Goal: Task Accomplishment & Management: Manage account settings

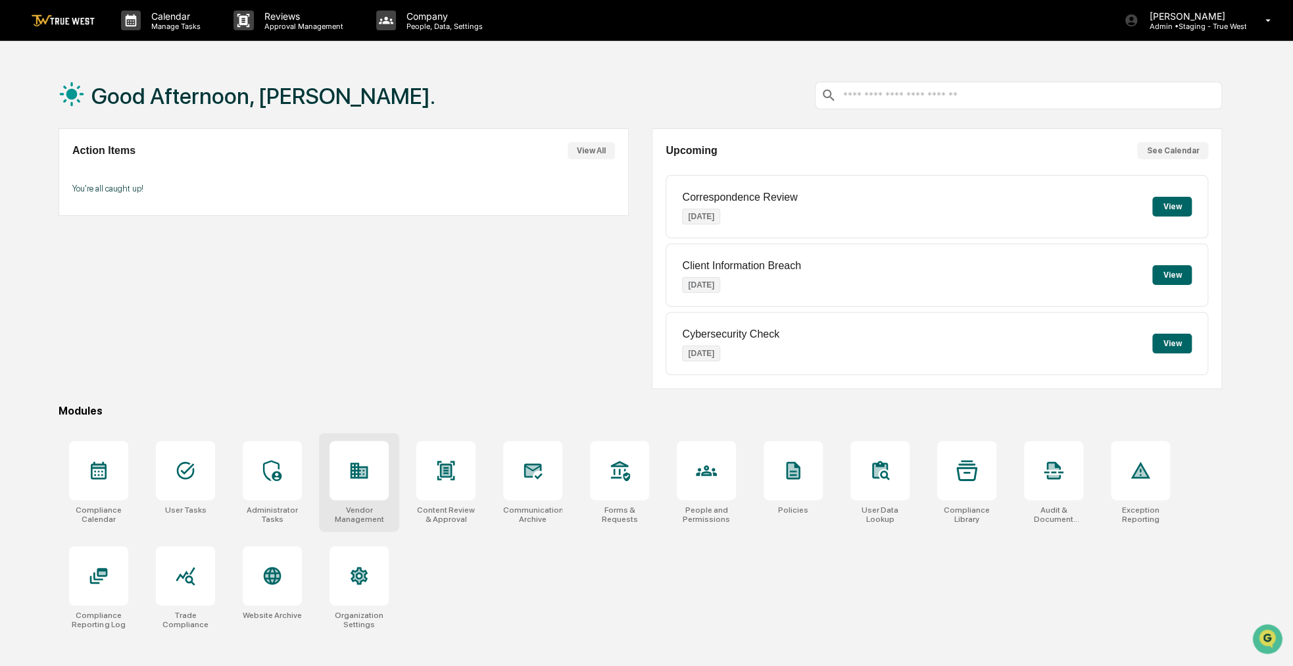
click at [373, 450] on div at bounding box center [359, 470] width 59 height 59
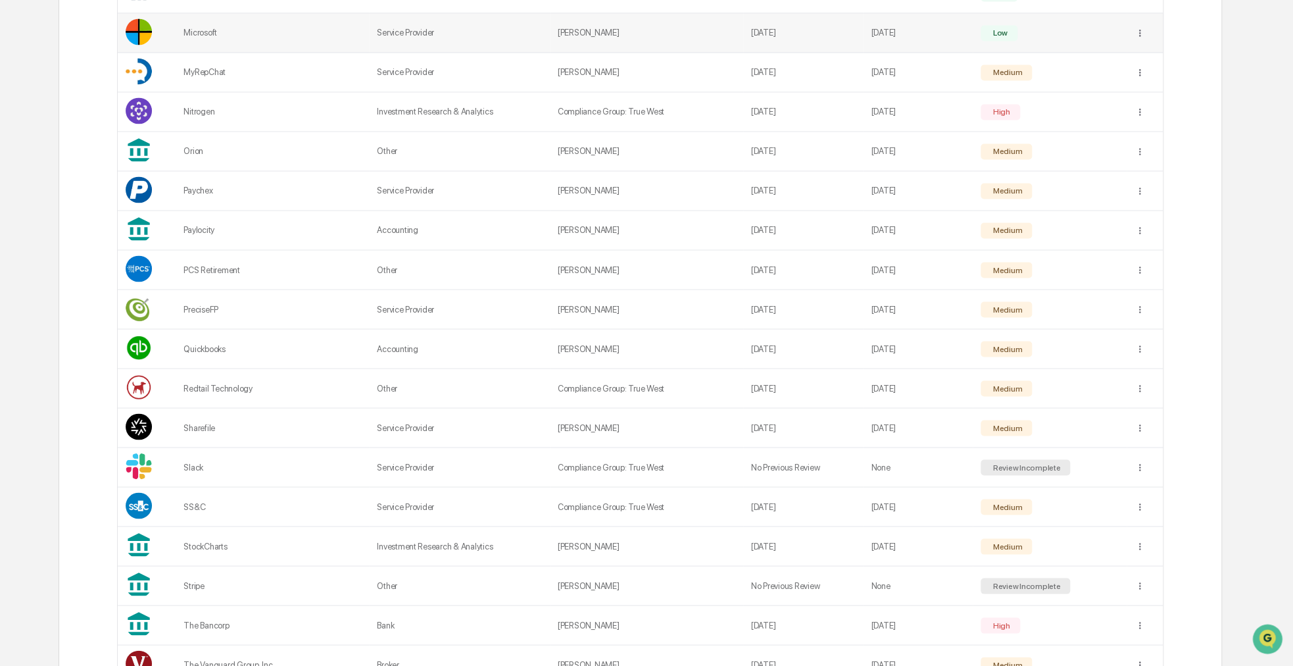
scroll to position [1368, 0]
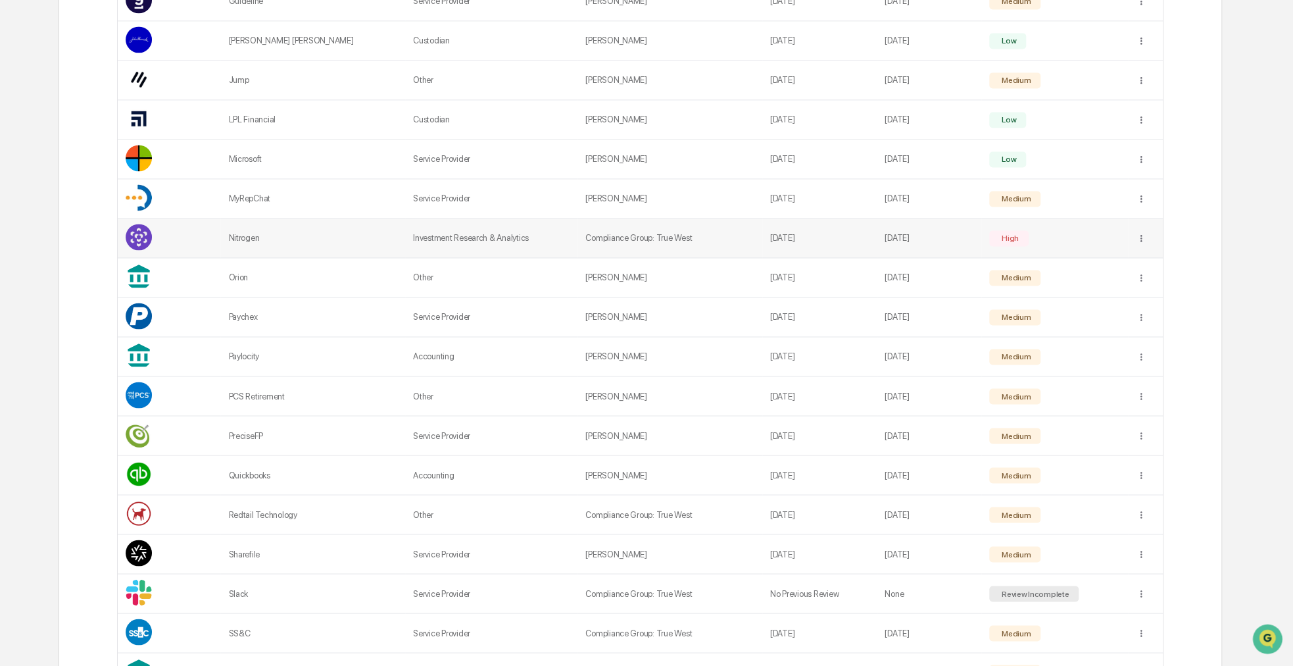
click at [253, 241] on td "Nitrogen" at bounding box center [312, 237] width 185 height 39
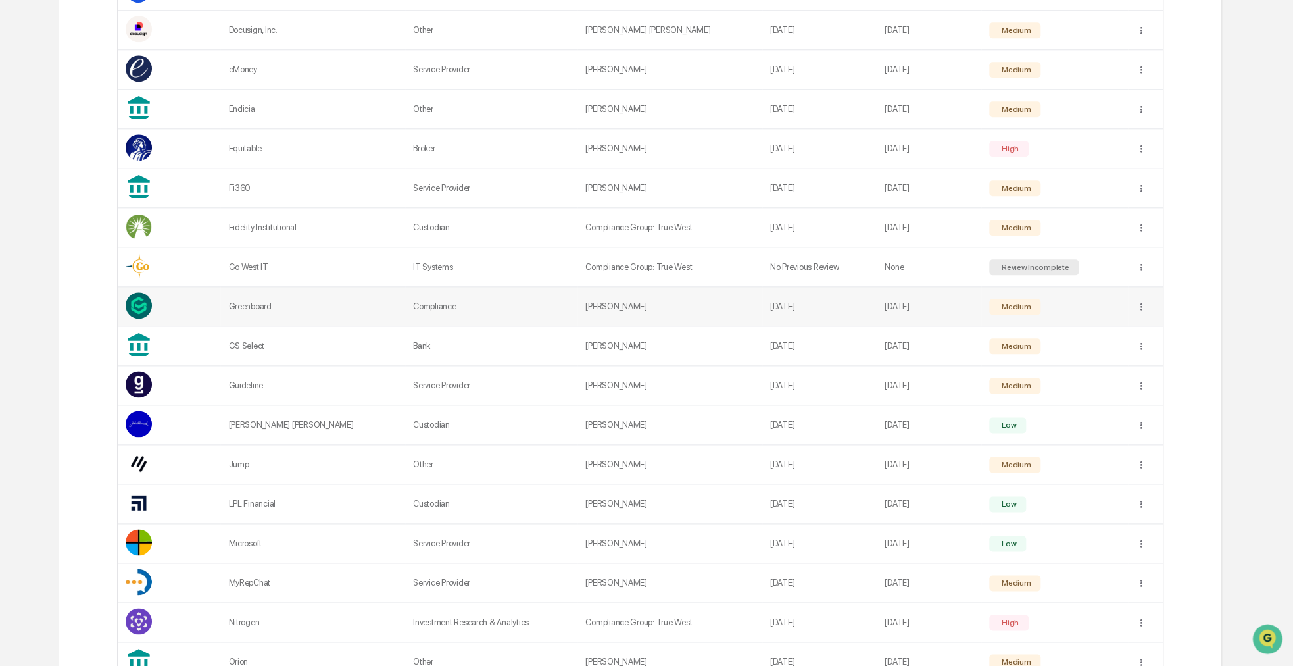
scroll to position [852, 0]
click at [1131, 278] on div "Sync to Child Organizations" at bounding box center [1141, 275] width 137 height 21
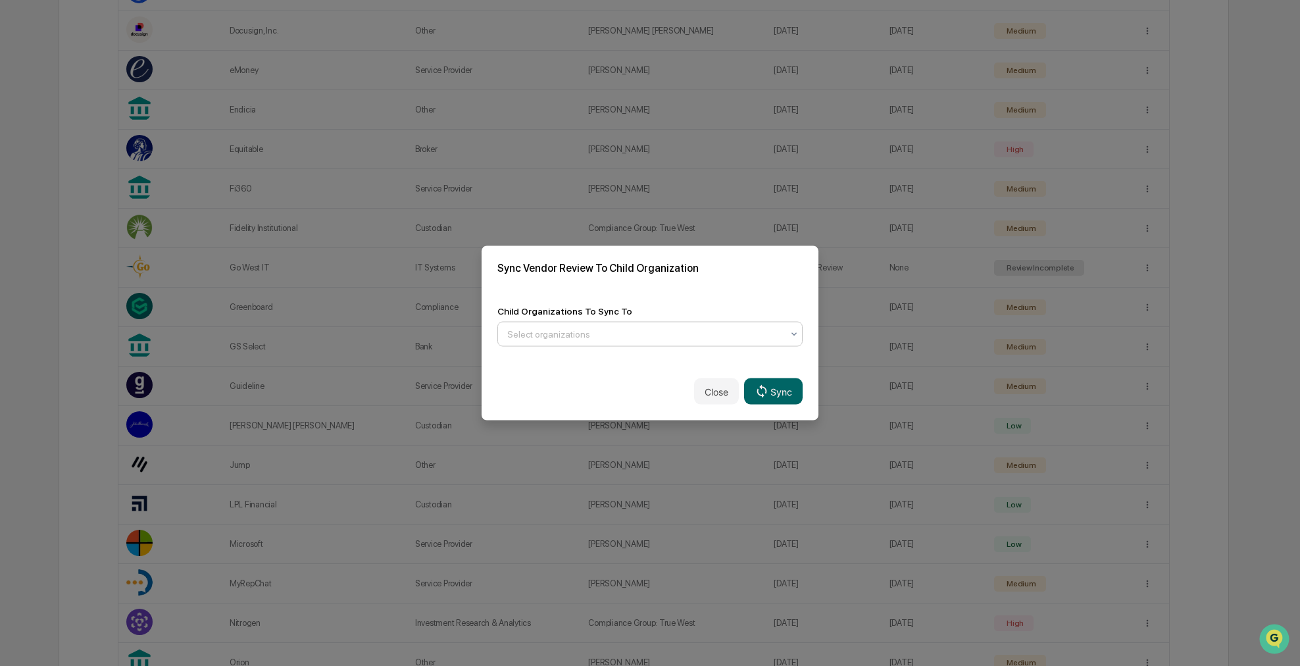
click at [542, 331] on div at bounding box center [644, 334] width 275 height 13
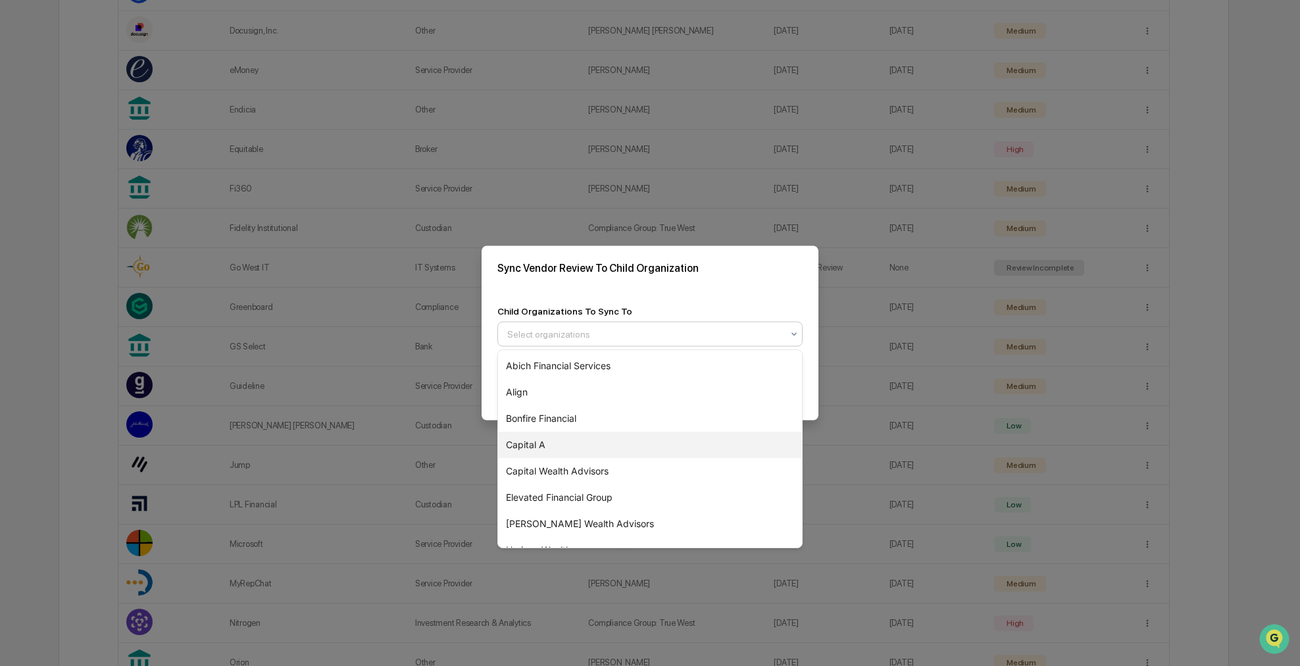
click at [561, 442] on div "Capital A" at bounding box center [650, 444] width 304 height 26
click at [676, 298] on div "Child Organizations To Sync To option Capital A, selected. 14 results available…" at bounding box center [649, 326] width 337 height 72
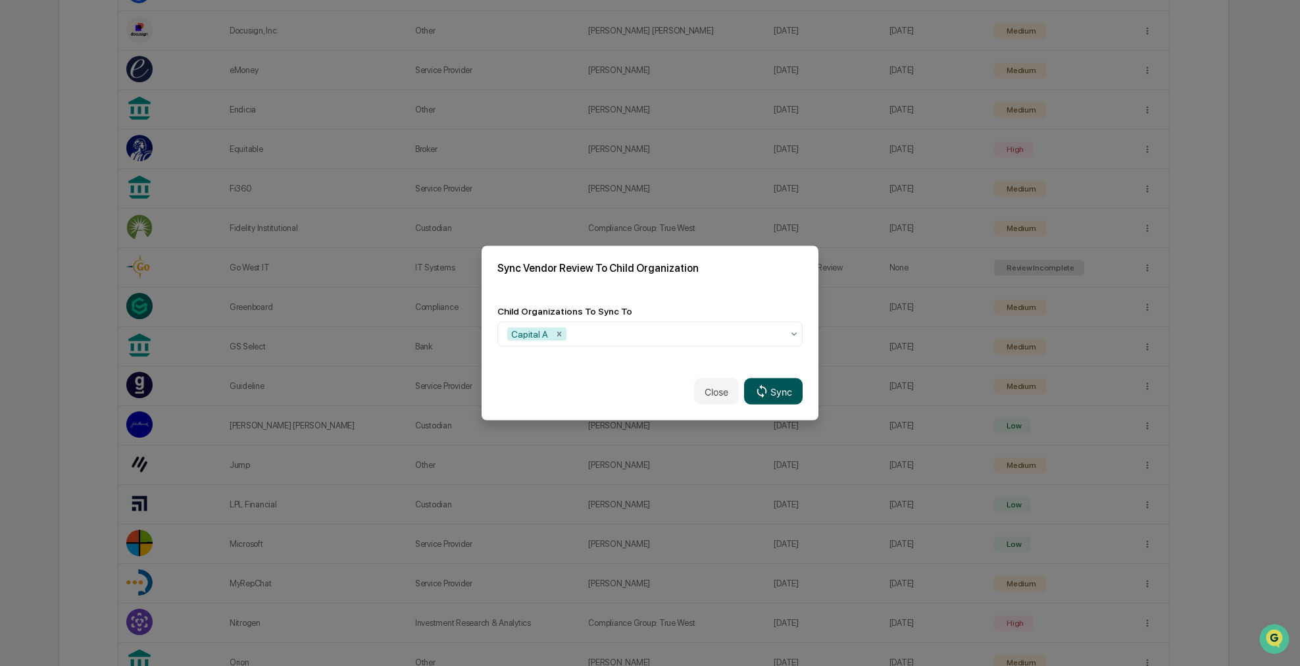
click at [768, 390] on icon at bounding box center [761, 390] width 14 height 14
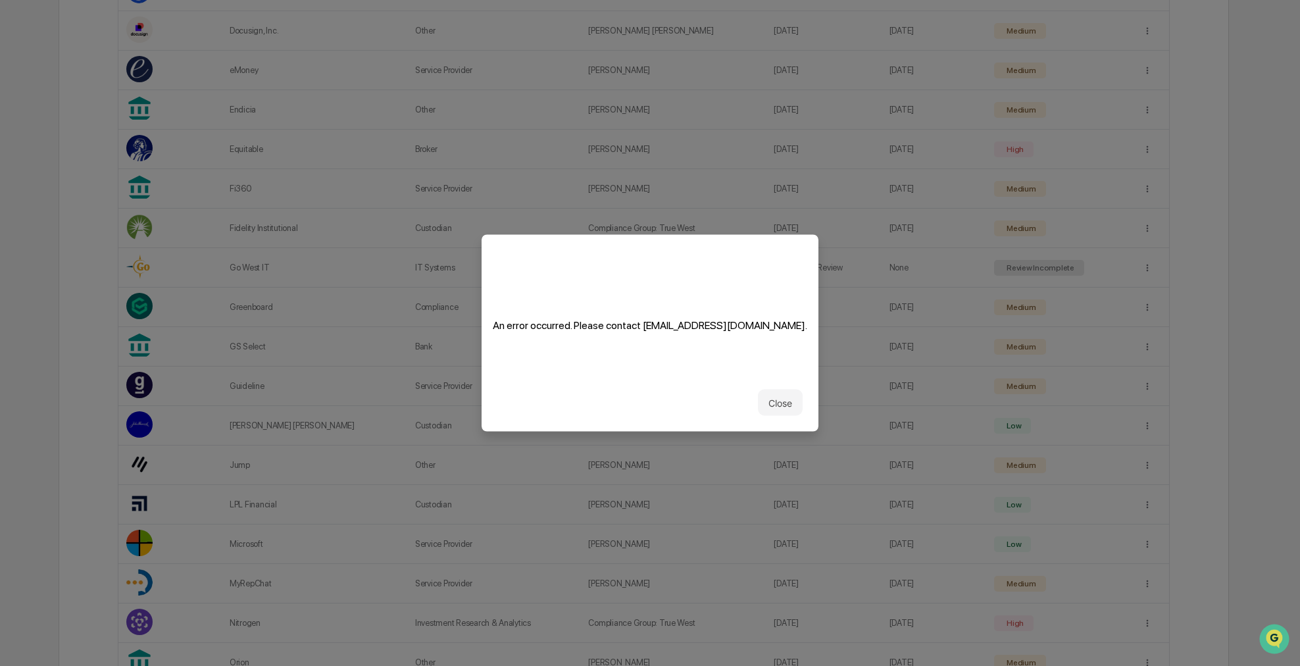
click at [768, 390] on button "Close" at bounding box center [780, 402] width 45 height 26
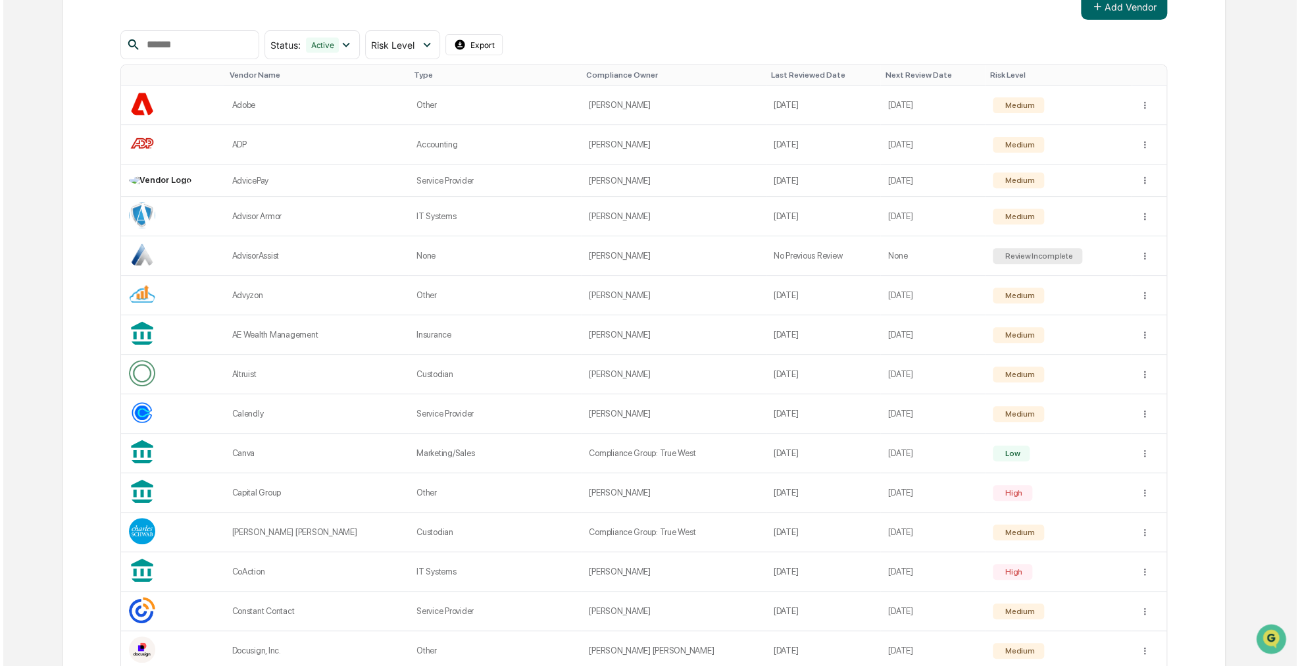
scroll to position [0, 0]
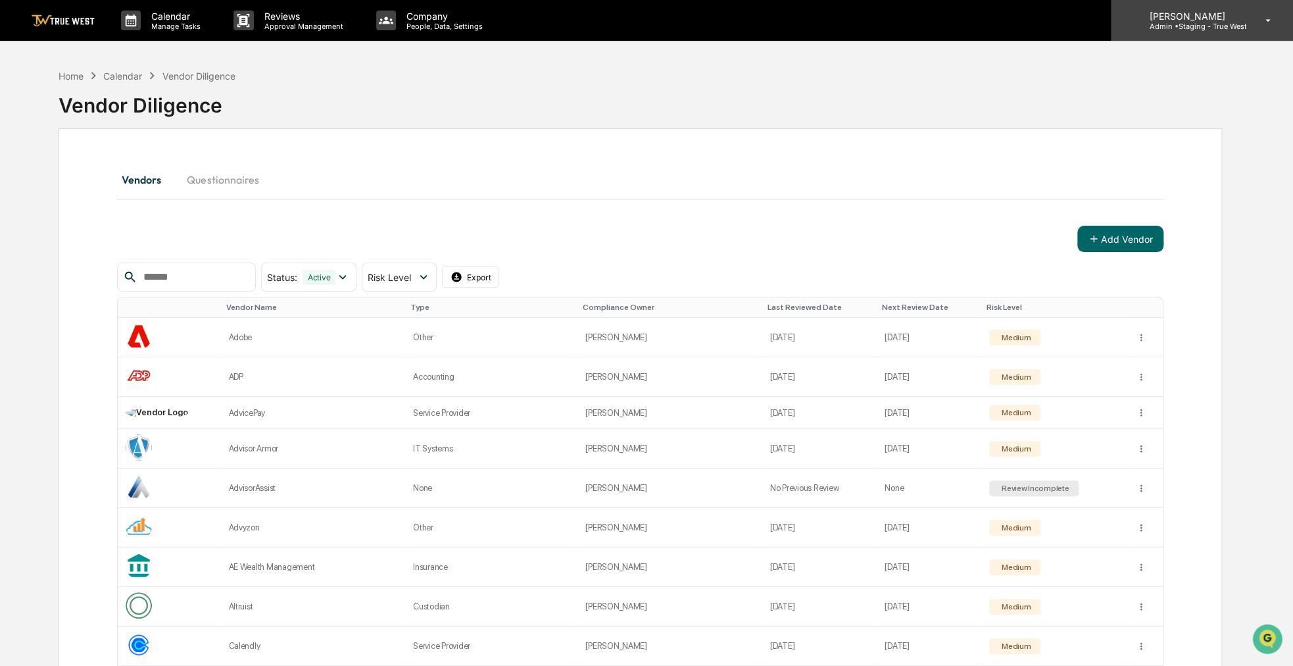
click at [1229, 22] on p "Admin • Staging - True West" at bounding box center [1192, 26] width 108 height 9
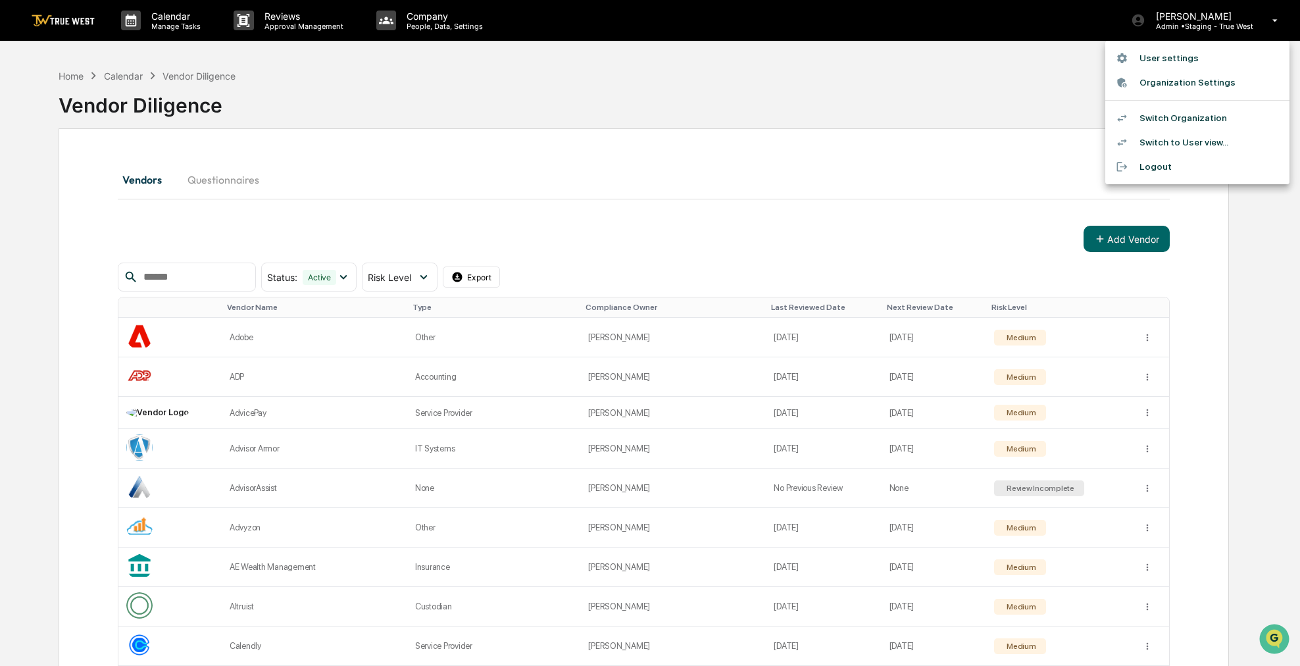
click at [1194, 114] on li "Switch Organization" at bounding box center [1197, 118] width 184 height 24
